Goal: Information Seeking & Learning: Learn about a topic

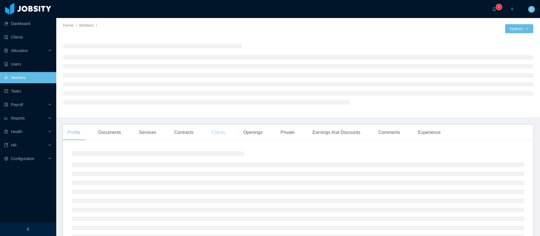
click at [212, 133] on div "Clients" at bounding box center [218, 133] width 23 height 16
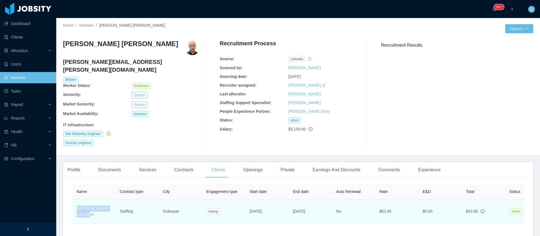
drag, startPoint x: 111, startPoint y: 209, endPoint x: 75, endPoint y: 201, distance: 37.0
click at [75, 201] on td "McGraw-Hill Education" at bounding box center [93, 212] width 43 height 24
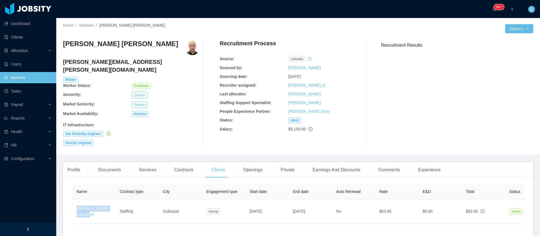
copy link "McGraw-Hill Education"
drag, startPoint x: 160, startPoint y: 44, endPoint x: 63, endPoint y: 46, distance: 96.8
click at [63, 46] on div "Juan Manuel Carrillo Moreno" at bounding box center [131, 47] width 137 height 16
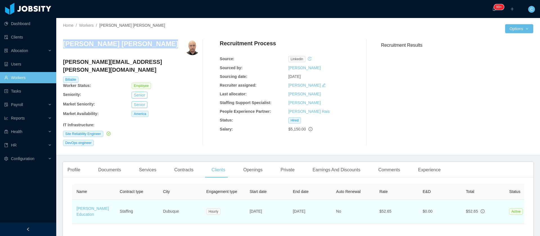
copy h3 "Juan Manuel Carrillo Moreno"
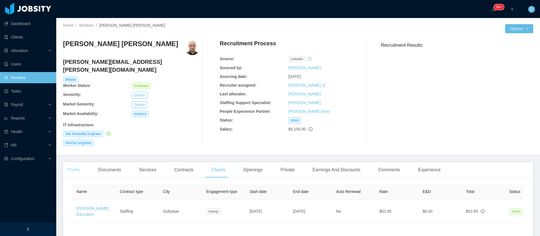
click at [81, 162] on div "Profile" at bounding box center [74, 170] width 22 height 16
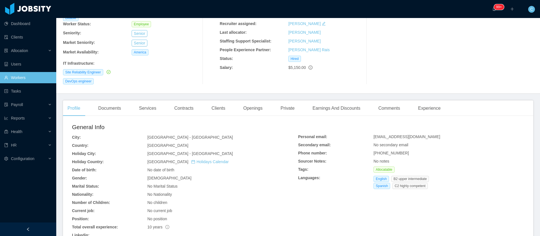
click at [123, 100] on div "Documents" at bounding box center [110, 108] width 32 height 16
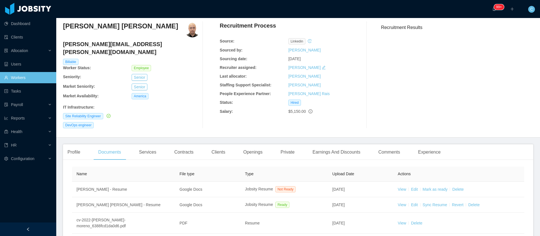
scroll to position [62, 0]
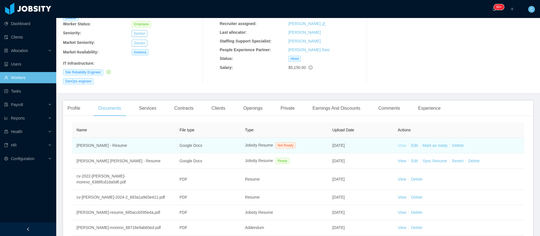
click at [398, 143] on link "View" at bounding box center [402, 145] width 8 height 5
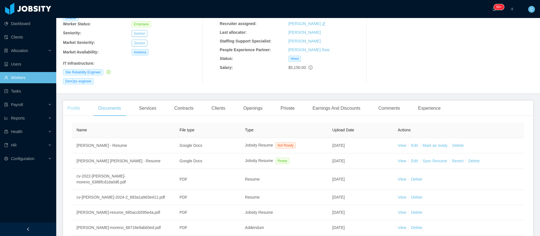
click at [78, 100] on div "Profile" at bounding box center [74, 108] width 22 height 16
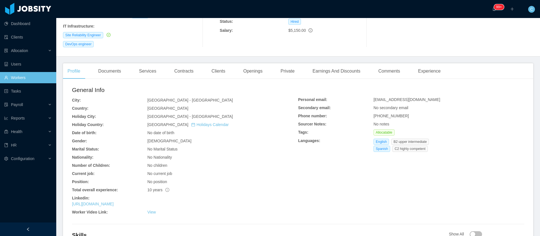
scroll to position [146, 0]
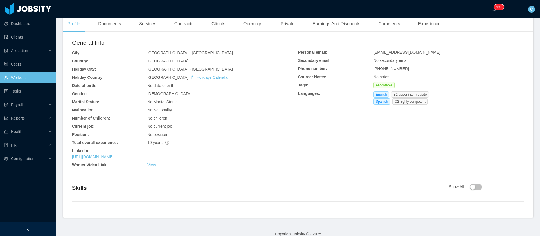
drag, startPoint x: 138, startPoint y: 151, endPoint x: 71, endPoint y: 153, distance: 67.0
click at [71, 153] on div "General Info City: Mexico City - Ciudad de México Country: Mexico Holiday City:…" at bounding box center [298, 127] width 471 height 182
copy link "https://mx.linkedin.com/in/inetshell"
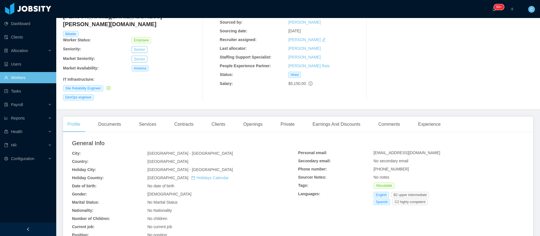
scroll to position [19, 0]
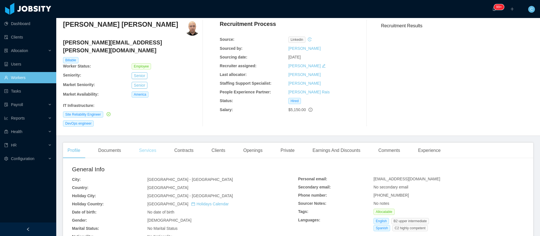
click at [147, 143] on div "Services" at bounding box center [148, 151] width 26 height 16
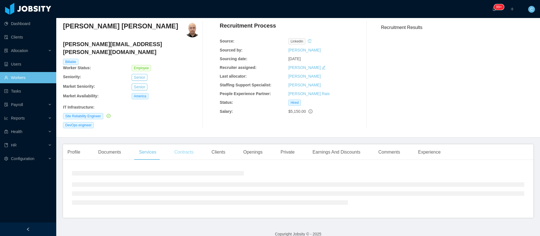
scroll to position [19, 0]
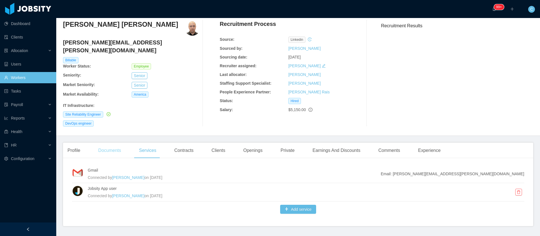
click at [100, 144] on div "Documents" at bounding box center [110, 151] width 32 height 16
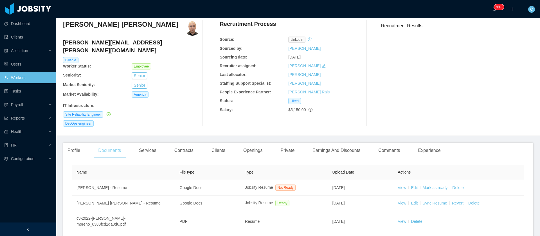
scroll to position [62, 0]
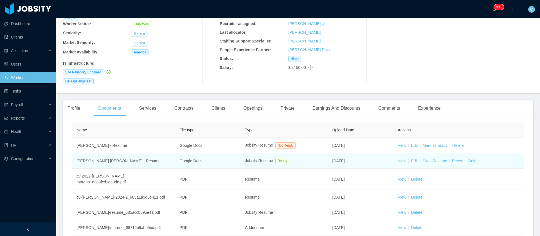
click at [399, 159] on link "View" at bounding box center [402, 161] width 8 height 5
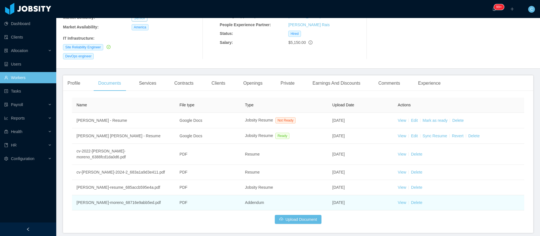
scroll to position [108, 0]
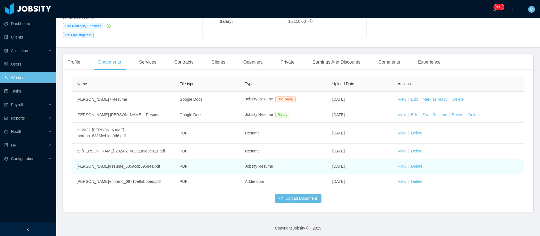
click at [401, 164] on link "View" at bounding box center [402, 166] width 8 height 5
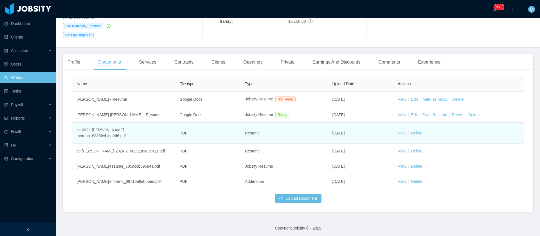
click at [398, 131] on link "View" at bounding box center [402, 133] width 8 height 5
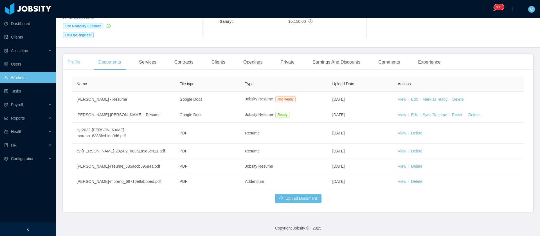
click at [80, 54] on div "Profile" at bounding box center [74, 62] width 22 height 16
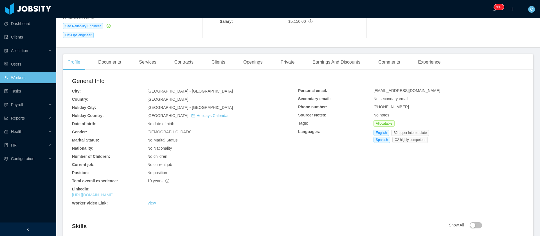
click at [113, 193] on link "https://mx.linkedin.com/in/inetshell" at bounding box center [93, 195] width 42 height 5
drag, startPoint x: 137, startPoint y: 186, endPoint x: 71, endPoint y: 189, distance: 65.4
click at [72, 192] on div "https://mx.linkedin.com/in/inetshell" at bounding box center [185, 195] width 226 height 6
copy link "https://mx.linkedin.com/in/inetshell"
click at [93, 193] on link "https://mx.linkedin.com/in/inetshell" at bounding box center [93, 195] width 42 height 5
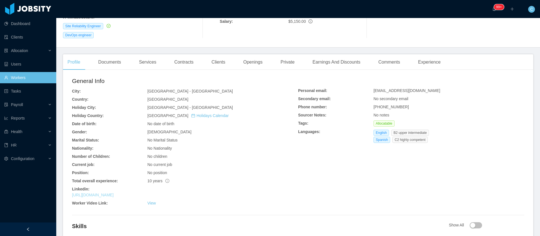
click at [95, 193] on link "https://mx.linkedin.com/in/inetshell" at bounding box center [93, 195] width 42 height 5
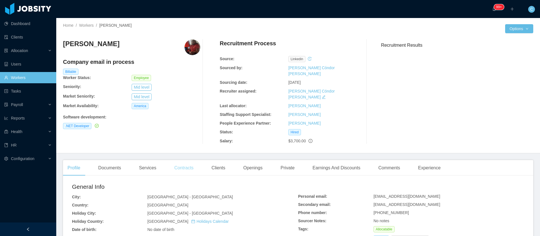
click at [175, 160] on div "Contracts" at bounding box center [184, 168] width 28 height 16
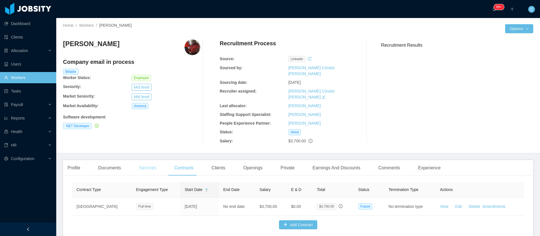
click at [152, 160] on div "Services" at bounding box center [148, 168] width 26 height 16
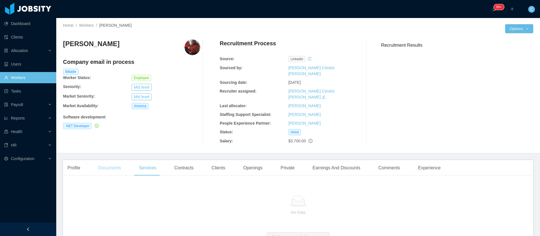
click at [101, 160] on div "Documents" at bounding box center [110, 168] width 32 height 16
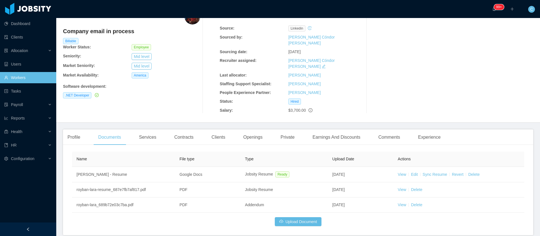
scroll to position [42, 0]
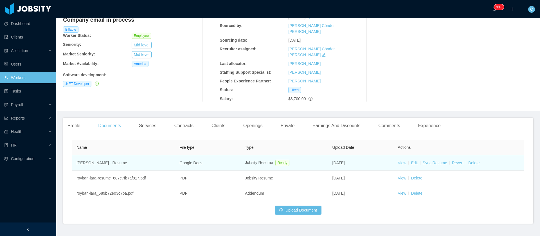
click at [400, 161] on link "View" at bounding box center [402, 163] width 8 height 5
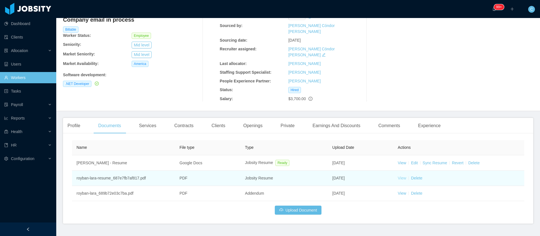
click at [398, 176] on link "View" at bounding box center [402, 178] width 8 height 5
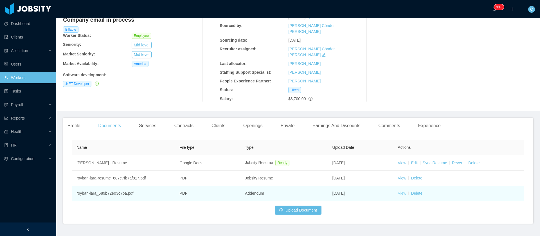
click at [398, 191] on link "View" at bounding box center [402, 193] width 8 height 5
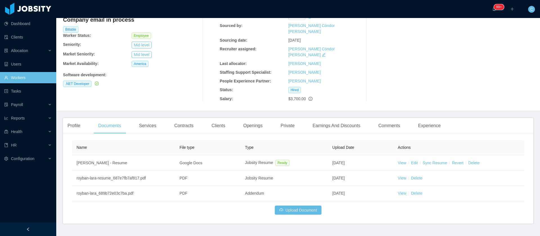
scroll to position [0, 0]
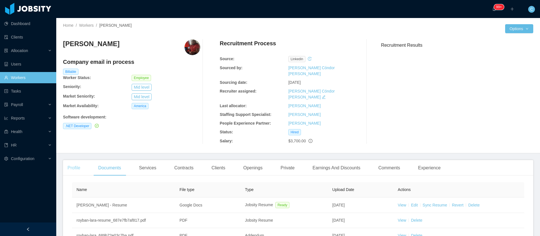
click at [79, 160] on div "Profile" at bounding box center [74, 168] width 22 height 16
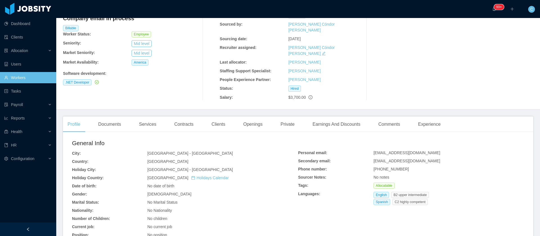
scroll to position [84, 0]
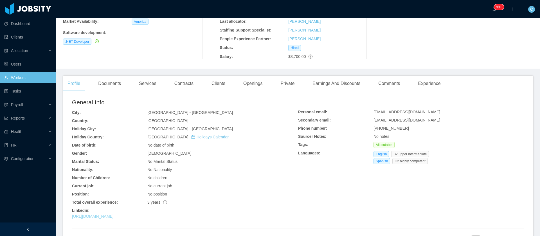
click at [114, 214] on link "https://www.linkedin.com/in/roybanlara" at bounding box center [93, 216] width 42 height 5
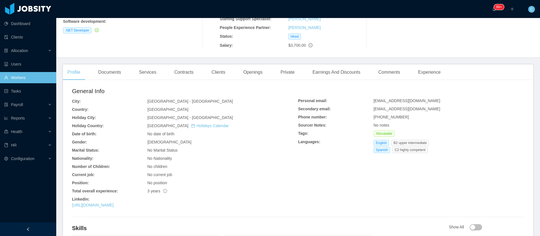
scroll to position [127, 0]
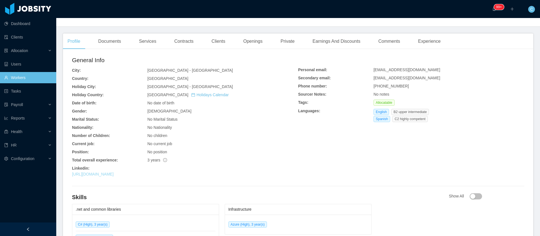
click at [112, 172] on link "https://www.linkedin.com/in/roybanlara" at bounding box center [93, 174] width 42 height 5
click at [215, 33] on div "Clients" at bounding box center [218, 41] width 23 height 16
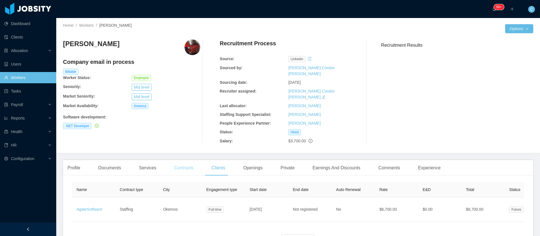
click at [185, 160] on div "Contracts" at bounding box center [184, 168] width 28 height 16
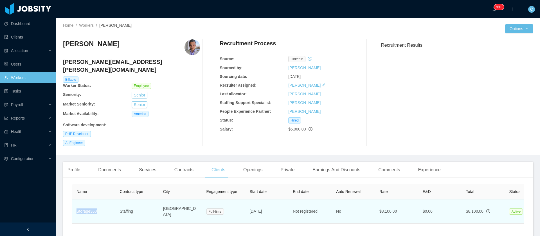
drag, startPoint x: 96, startPoint y: 205, endPoint x: 75, endPoint y: 204, distance: 20.8
click at [75, 204] on td "Storage360" at bounding box center [93, 212] width 43 height 24
copy link "Storage360"
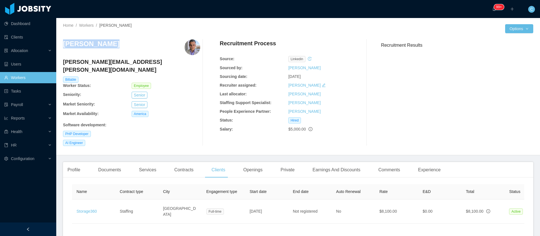
drag, startPoint x: 114, startPoint y: 44, endPoint x: 63, endPoint y: 52, distance: 51.5
click at [63, 52] on div "Home / Workers / Alberto Rosas / Options Alberto Rosas alberto.rosas@jobsity.co…" at bounding box center [298, 86] width 484 height 137
copy h3 "Alberto Rosas"
click at [70, 162] on div "Profile" at bounding box center [74, 170] width 22 height 16
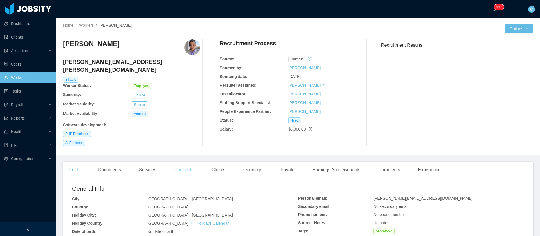
click at [187, 166] on div "Contracts" at bounding box center [184, 170] width 28 height 16
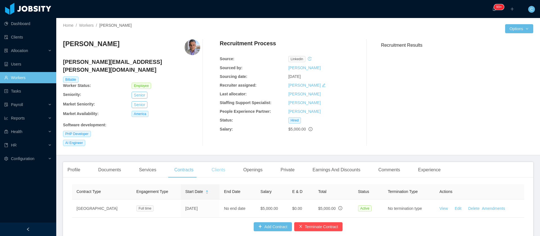
click at [219, 162] on div "Clients" at bounding box center [218, 170] width 23 height 16
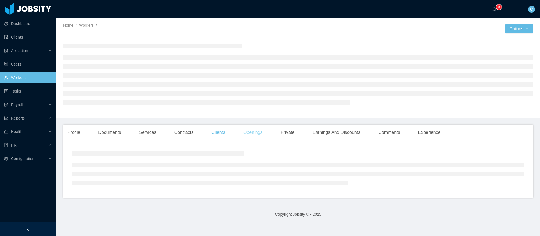
click at [242, 129] on div "Openings" at bounding box center [253, 133] width 28 height 16
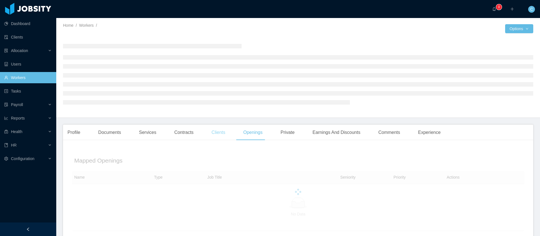
click at [214, 135] on div "Clients" at bounding box center [218, 133] width 23 height 16
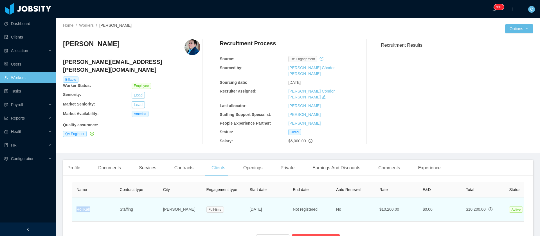
click at [76, 198] on td "RollKall" at bounding box center [93, 210] width 43 height 24
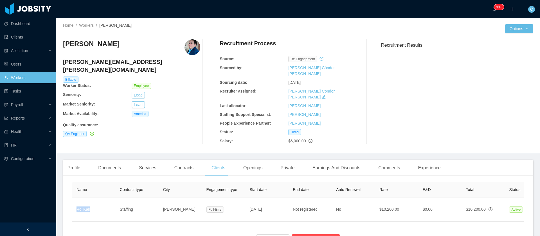
drag, startPoint x: 113, startPoint y: 45, endPoint x: 57, endPoint y: 49, distance: 56.1
click at [59, 48] on div "Home / Workers / [PERSON_NAME] / Options [PERSON_NAME] [PERSON_NAME][EMAIL_ADDR…" at bounding box center [298, 85] width 484 height 135
copy h3 "[PERSON_NAME]"
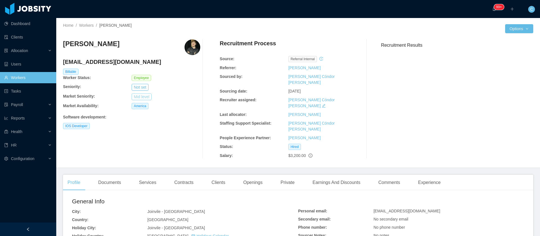
click at [142, 95] on button "Mid level" at bounding box center [142, 96] width 20 height 7
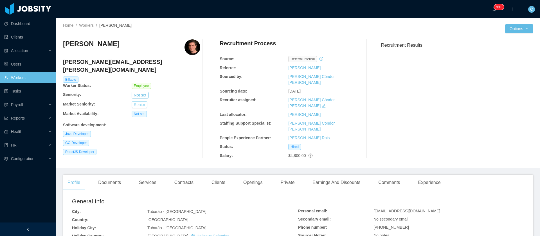
click at [136, 101] on button "Senior" at bounding box center [140, 104] width 16 height 7
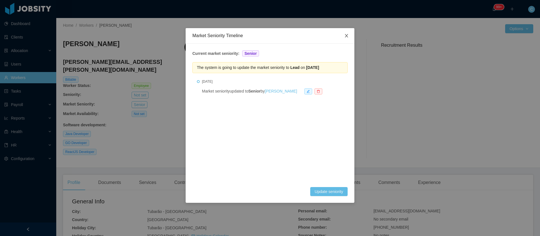
click at [346, 34] on icon "icon: close" at bounding box center [346, 35] width 5 height 5
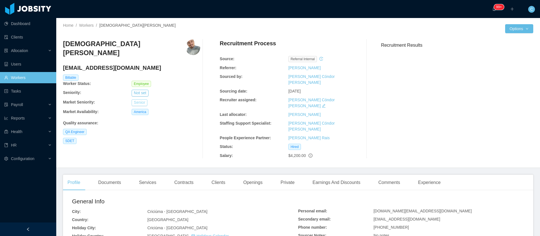
click at [141, 99] on button "Senior" at bounding box center [140, 102] width 16 height 7
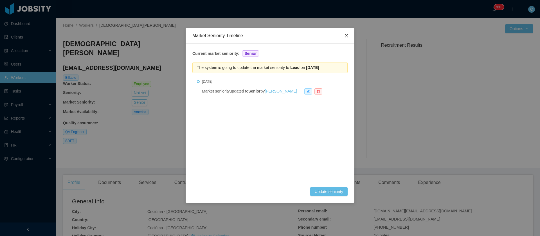
click at [350, 34] on span "Close" at bounding box center [347, 36] width 16 height 16
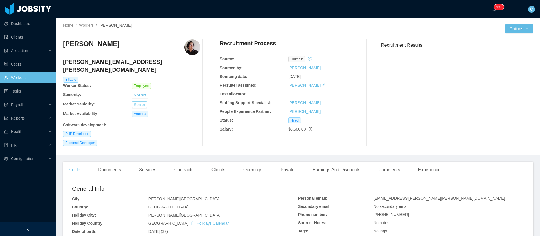
click at [140, 101] on button "Senior" at bounding box center [140, 104] width 16 height 7
